Goal: Information Seeking & Learning: Learn about a topic

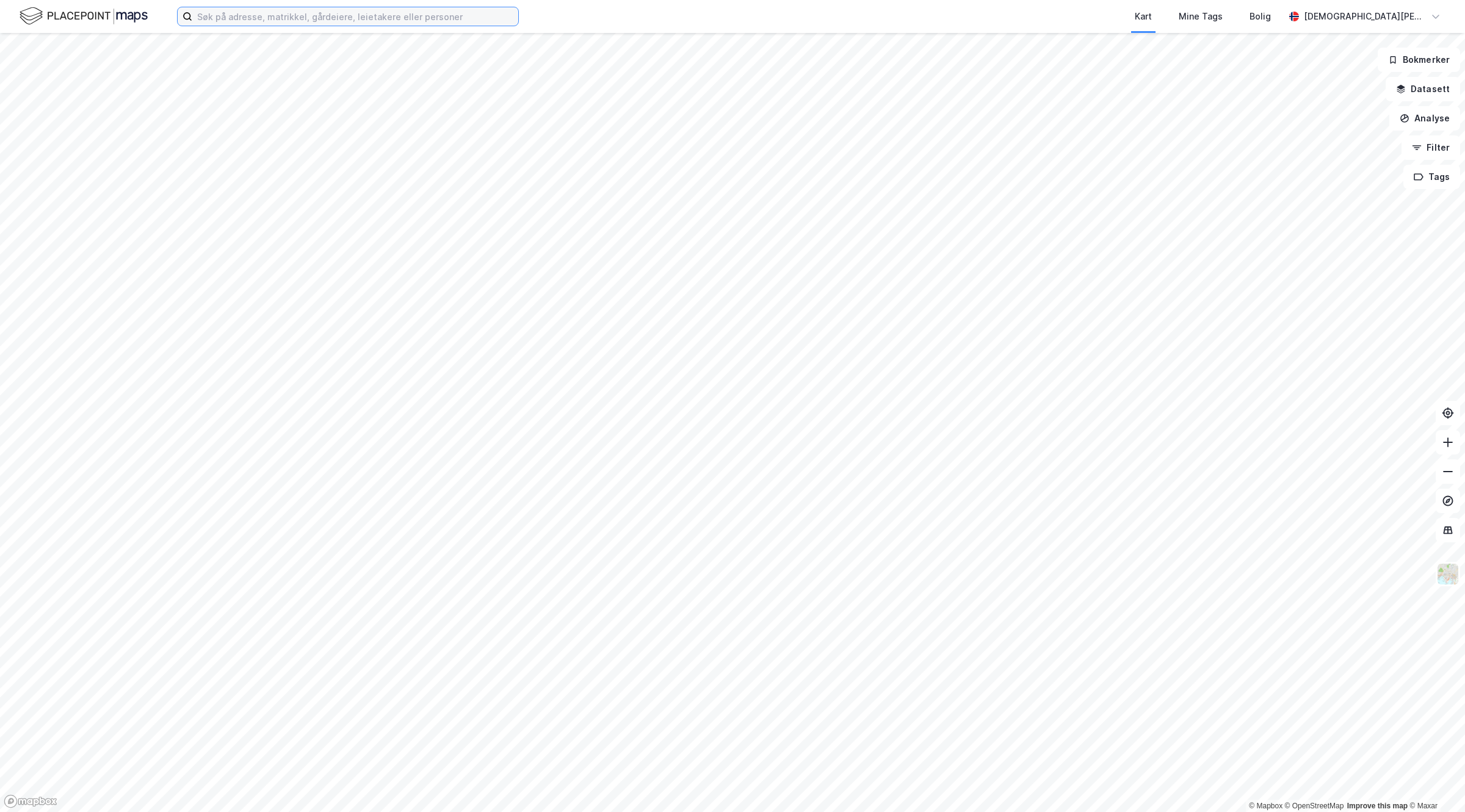
click at [332, 19] on input at bounding box center [355, 16] width 326 height 18
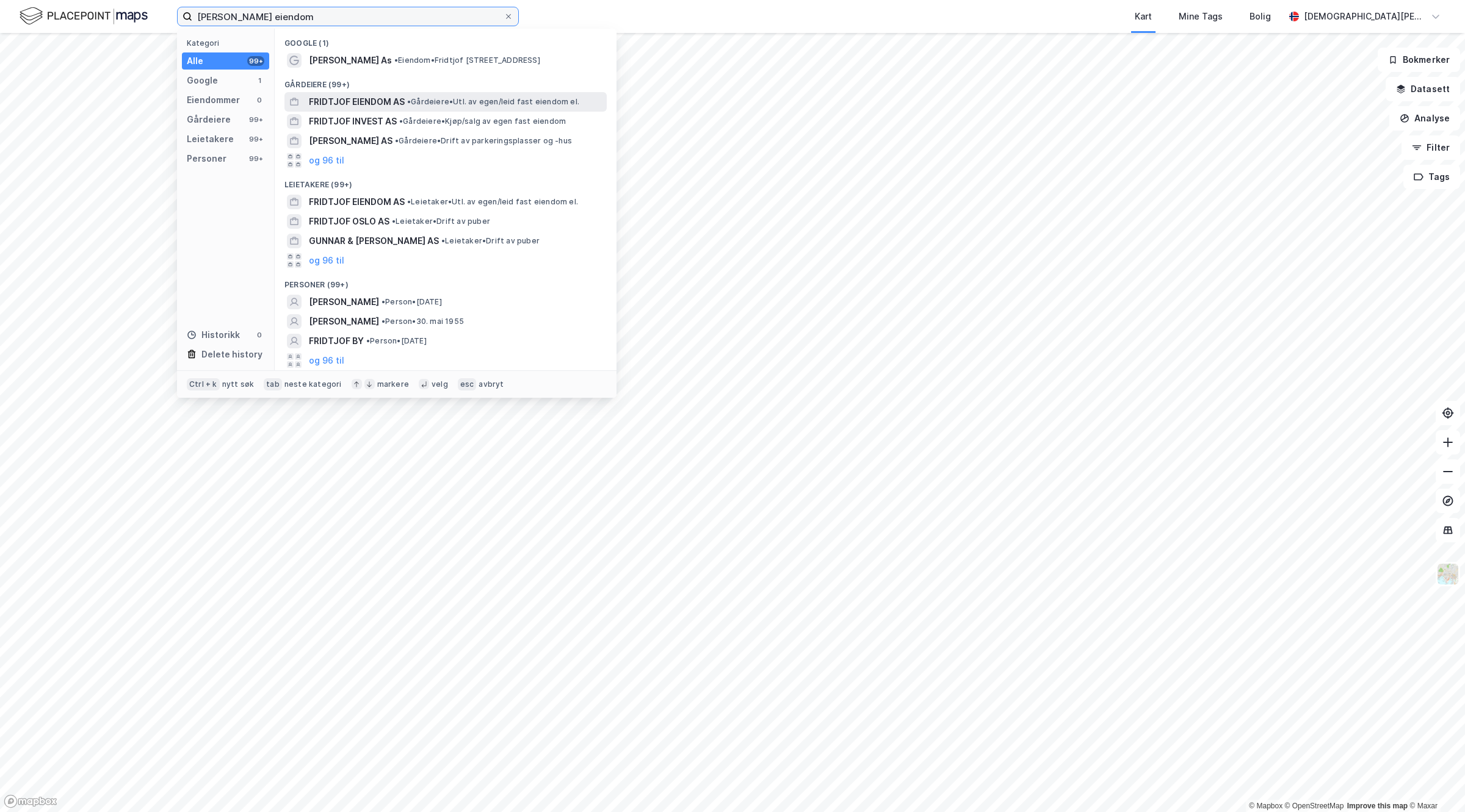
type input "[PERSON_NAME] eiendom"
